Goal: Information Seeking & Learning: Learn about a topic

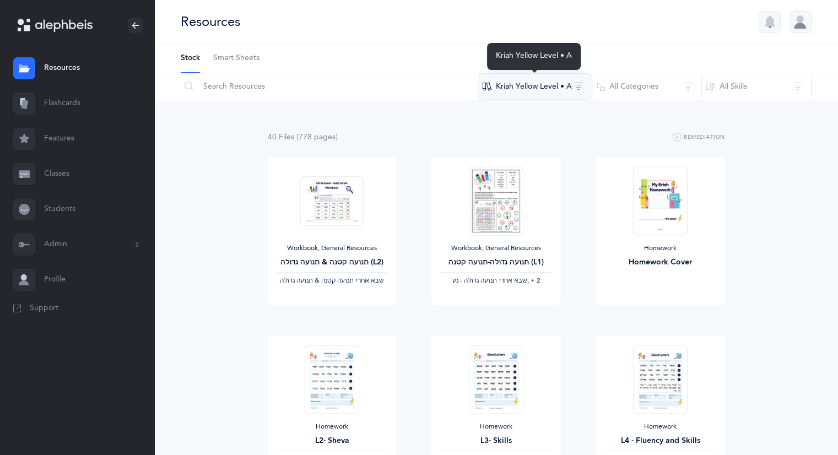
click at [583, 85] on button "Kriah Yellow Level • A" at bounding box center [535, 86] width 115 height 26
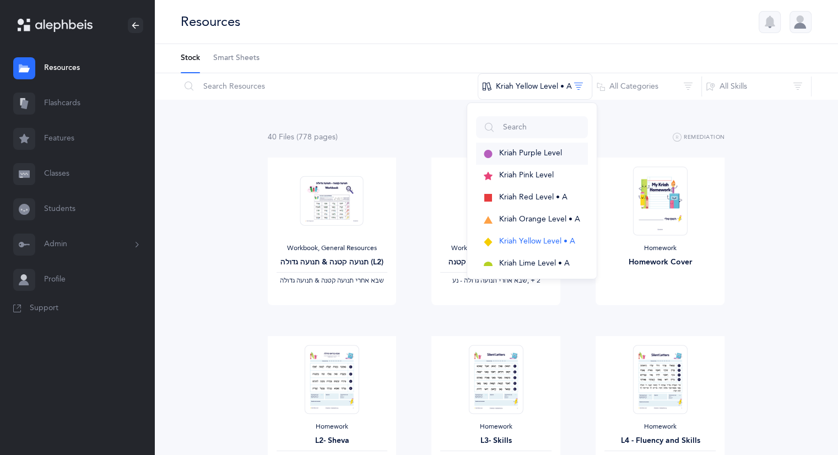
click at [547, 153] on span "Kriah Purple Level" at bounding box center [530, 153] width 63 height 9
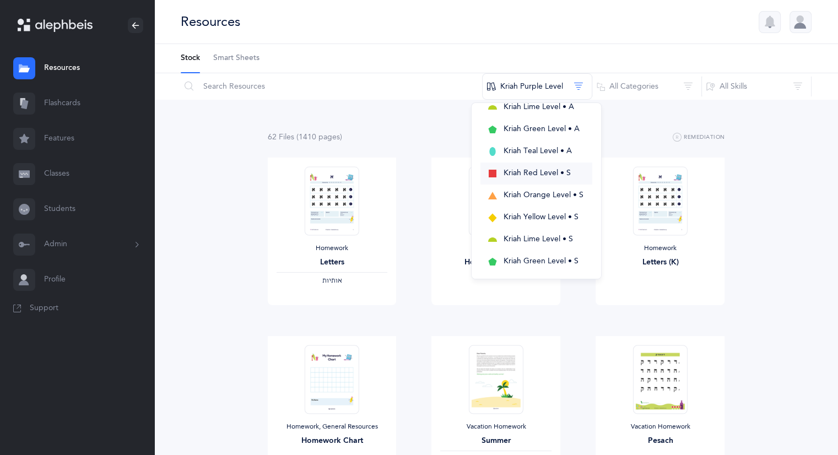
scroll to position [165, 0]
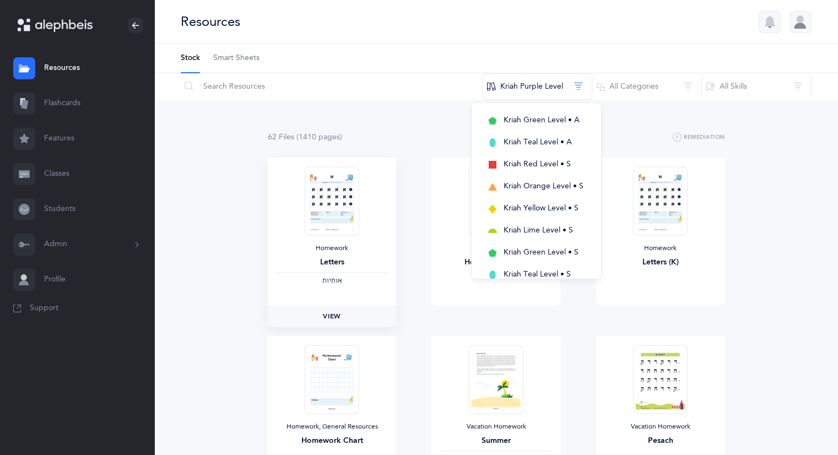
click at [336, 317] on span "View" at bounding box center [332, 316] width 18 height 10
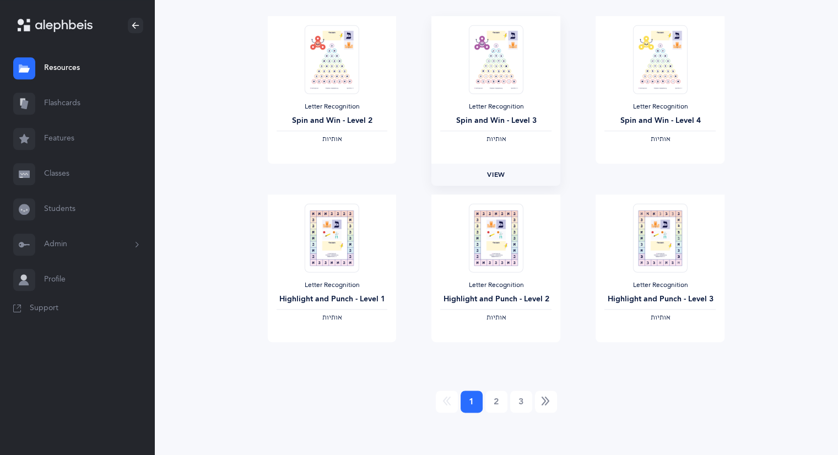
scroll to position [1215, 0]
click at [497, 400] on link "2" at bounding box center [497, 400] width 22 height 22
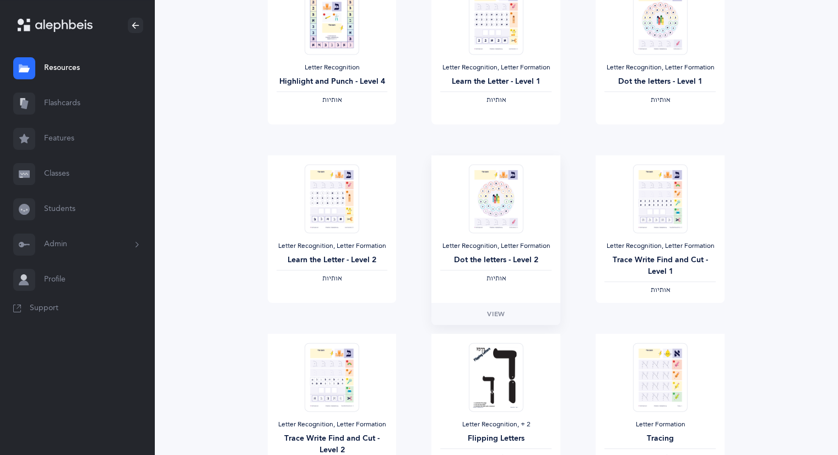
scroll to position [165, 0]
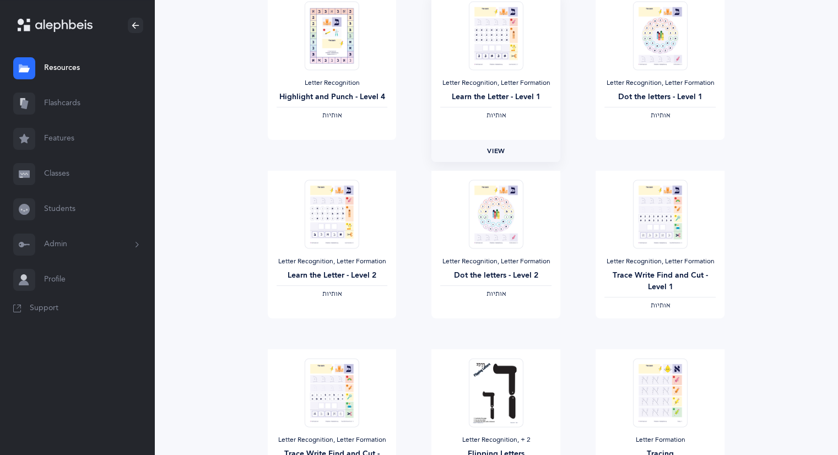
click at [498, 153] on span "View" at bounding box center [496, 151] width 18 height 10
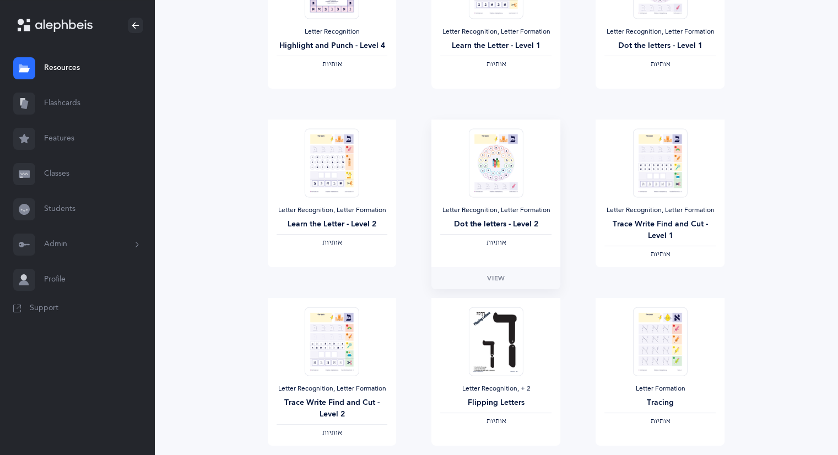
scroll to position [220, 0]
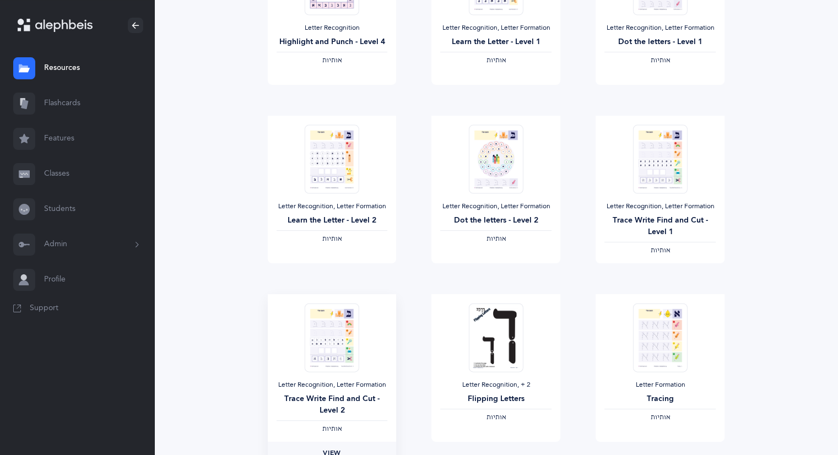
click at [335, 449] on span "View" at bounding box center [332, 453] width 18 height 10
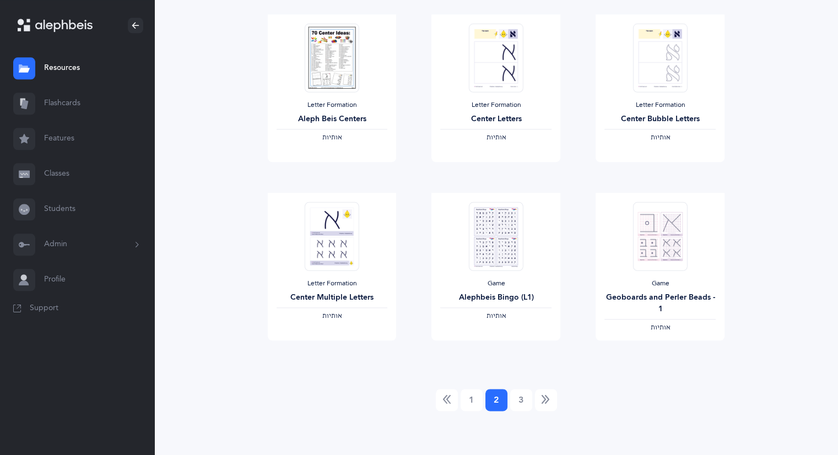
scroll to position [1215, 0]
click at [522, 402] on link "3" at bounding box center [521, 400] width 22 height 22
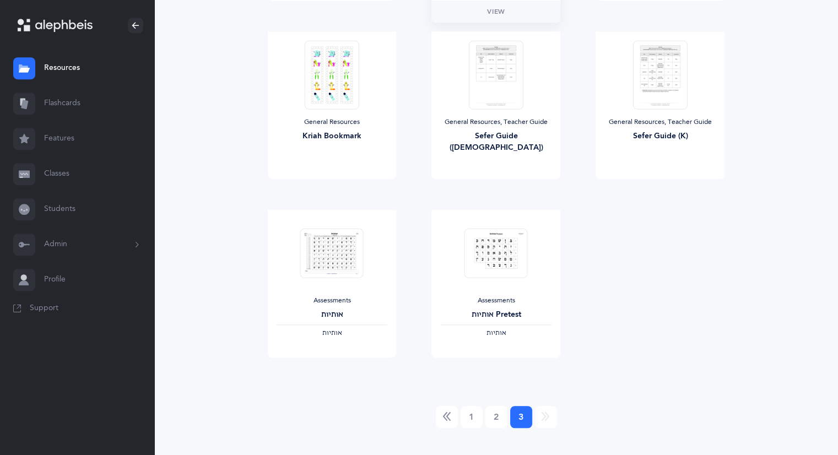
scroll to position [679, 0]
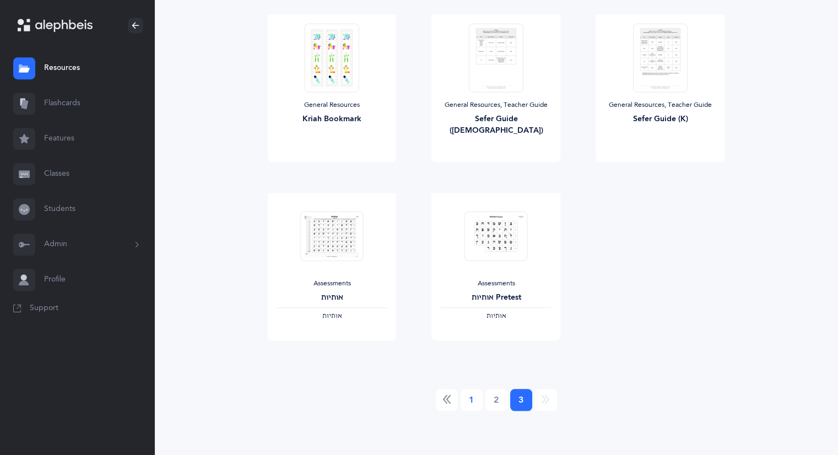
click at [468, 402] on link "1" at bounding box center [472, 400] width 22 height 22
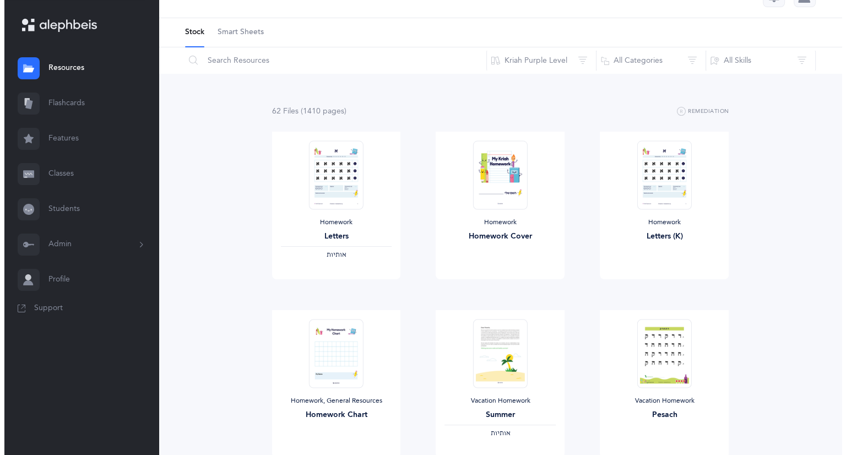
scroll to position [0, 0]
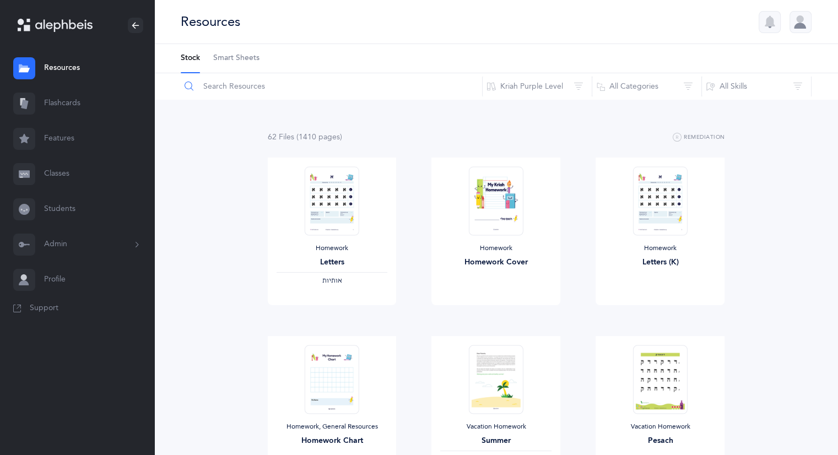
click at [273, 87] on input "text" at bounding box center [331, 86] width 303 height 26
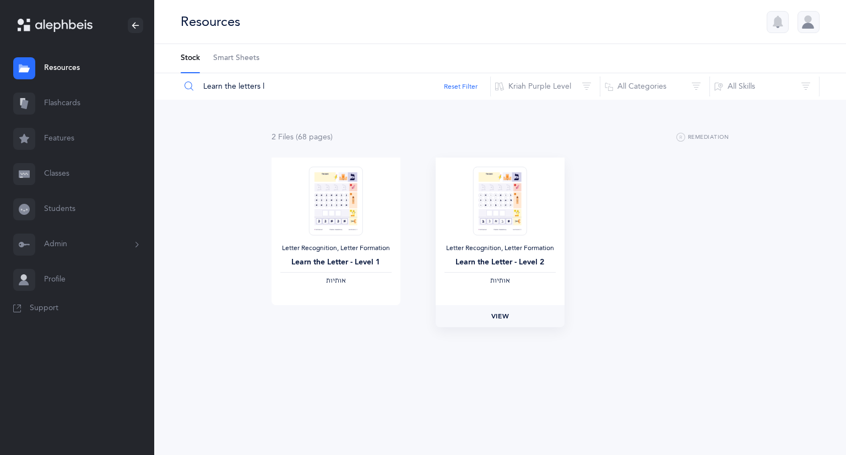
type input "Learn the letters l"
click at [503, 317] on span "View" at bounding box center [501, 316] width 18 height 10
